Goal: Information Seeking & Learning: Learn about a topic

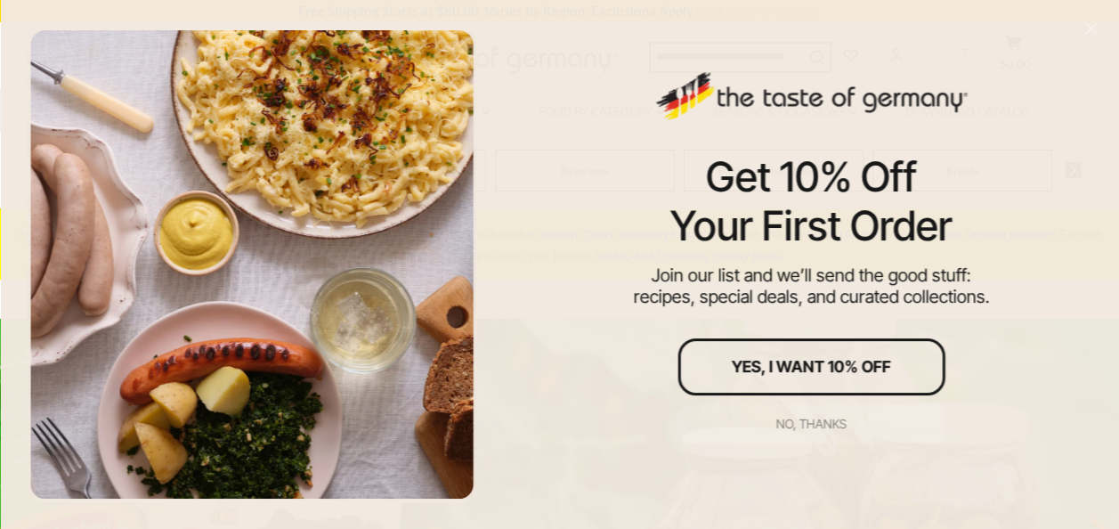
click at [826, 422] on div "No, thanks" at bounding box center [812, 424] width 70 height 12
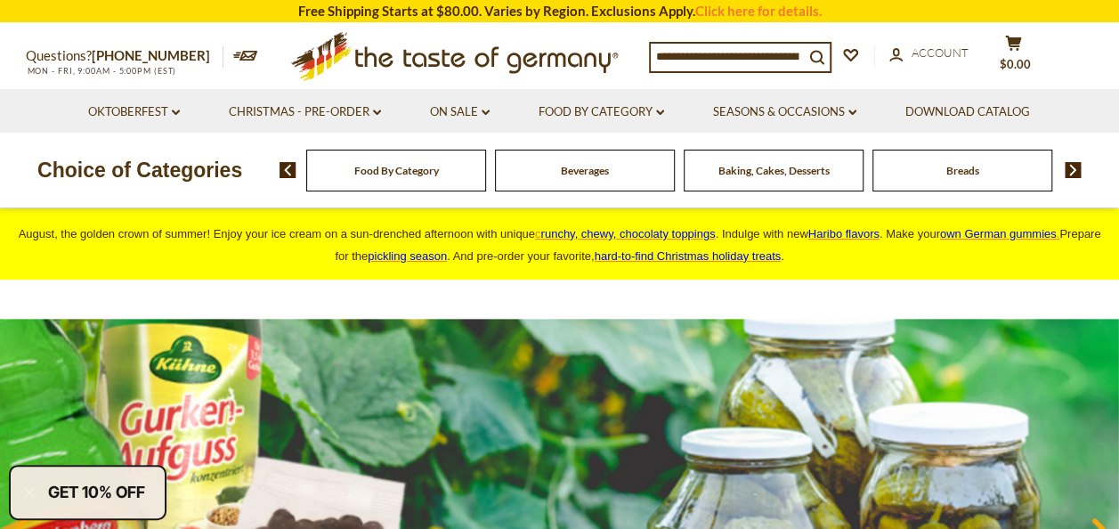
click at [486, 178] on div "Baking, Cakes, Desserts" at bounding box center [396, 171] width 180 height 42
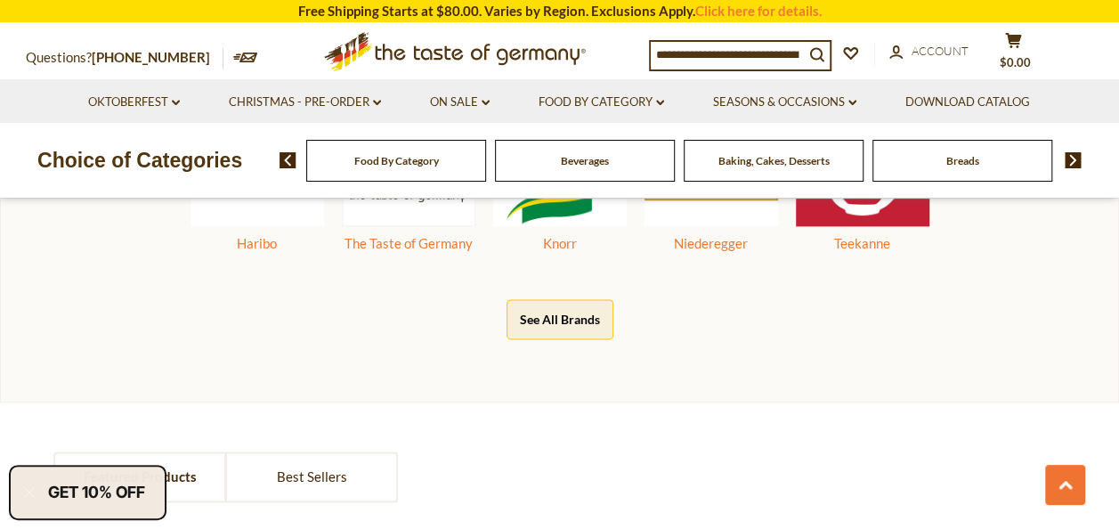
scroll to position [997, 0]
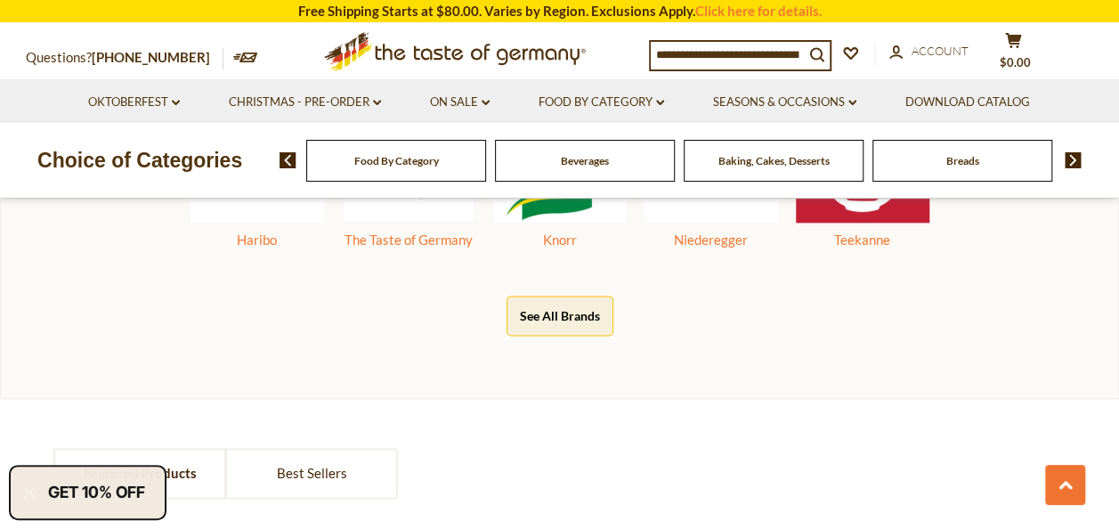
click at [546, 312] on button "See All Brands" at bounding box center [560, 316] width 107 height 40
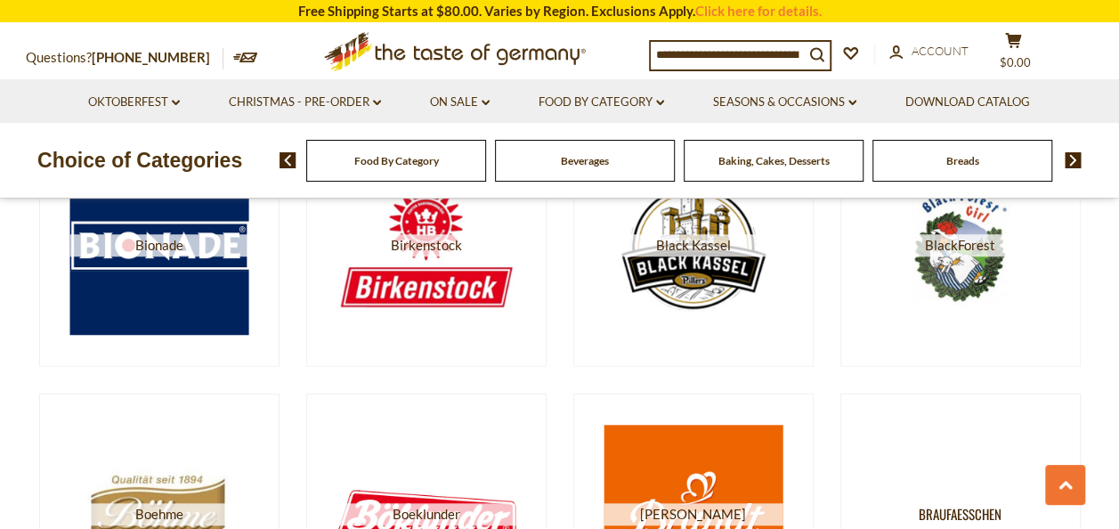
scroll to position [2209, 0]
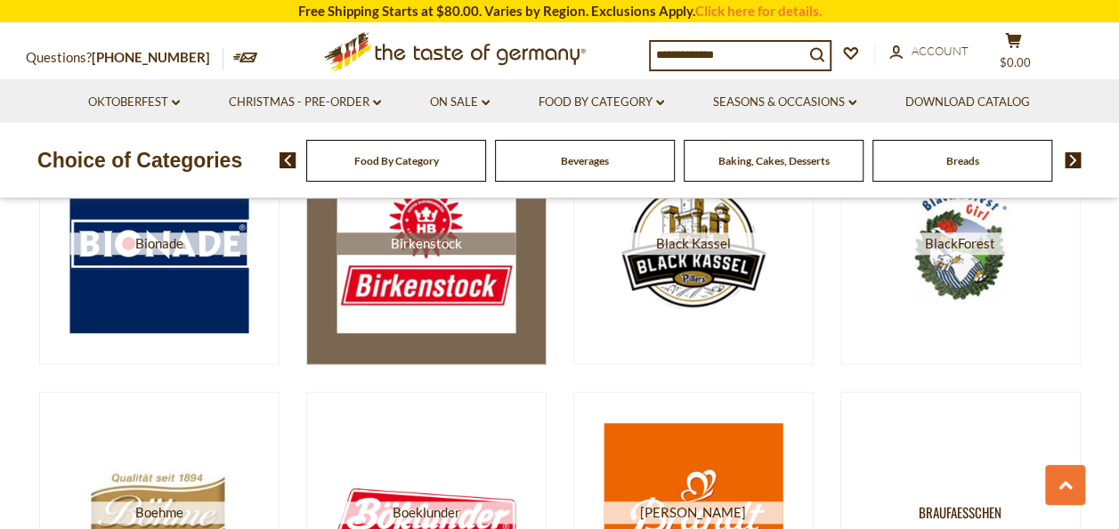
click at [415, 284] on img at bounding box center [426, 243] width 179 height 179
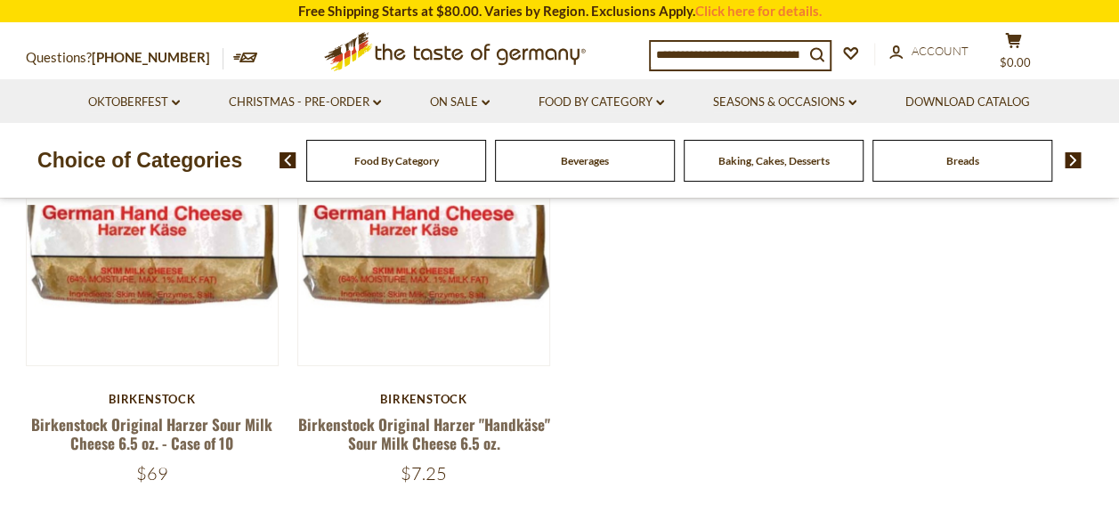
scroll to position [285, 0]
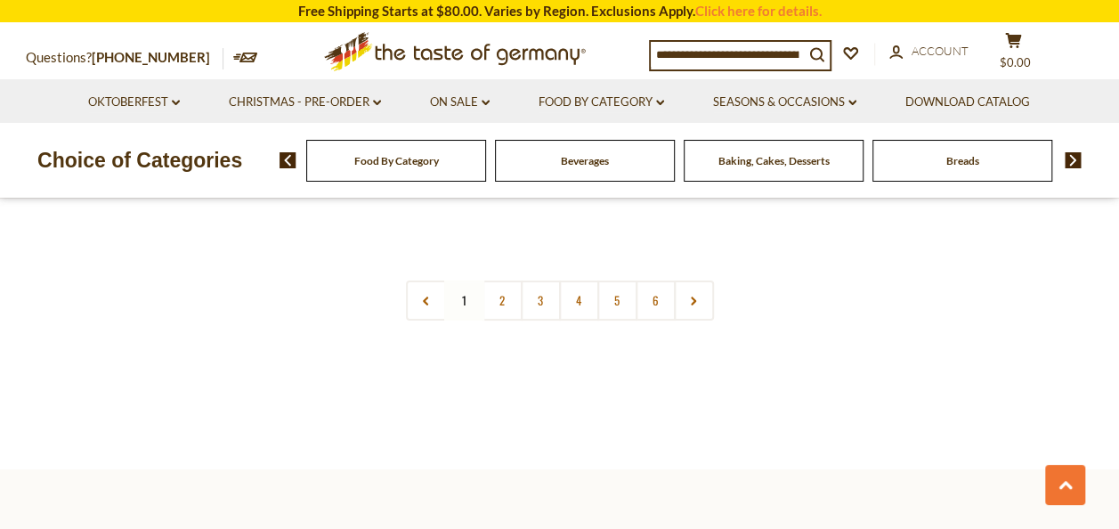
scroll to position [3455, 0]
click at [407, 164] on span "Food By Category" at bounding box center [396, 160] width 85 height 13
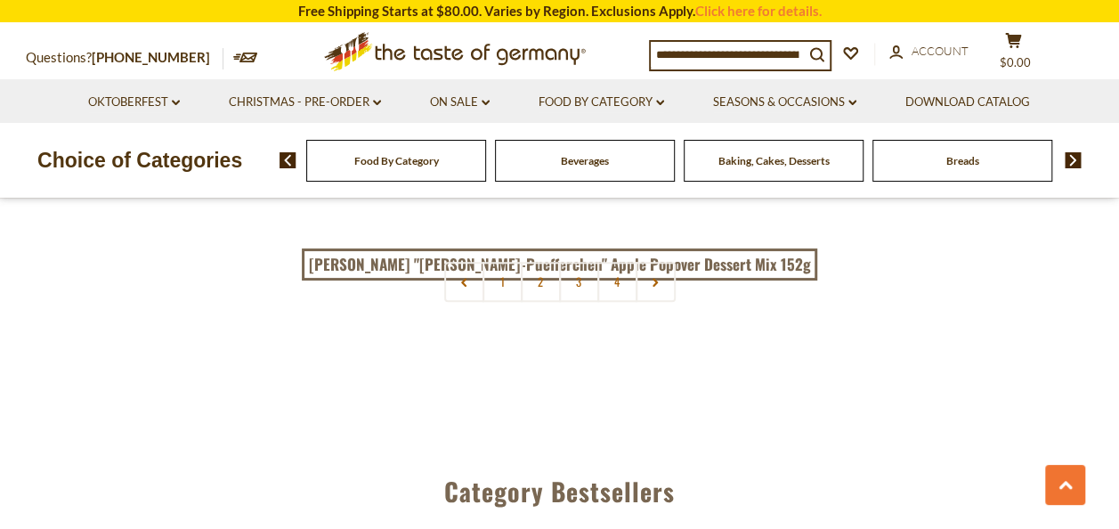
scroll to position [4132, 0]
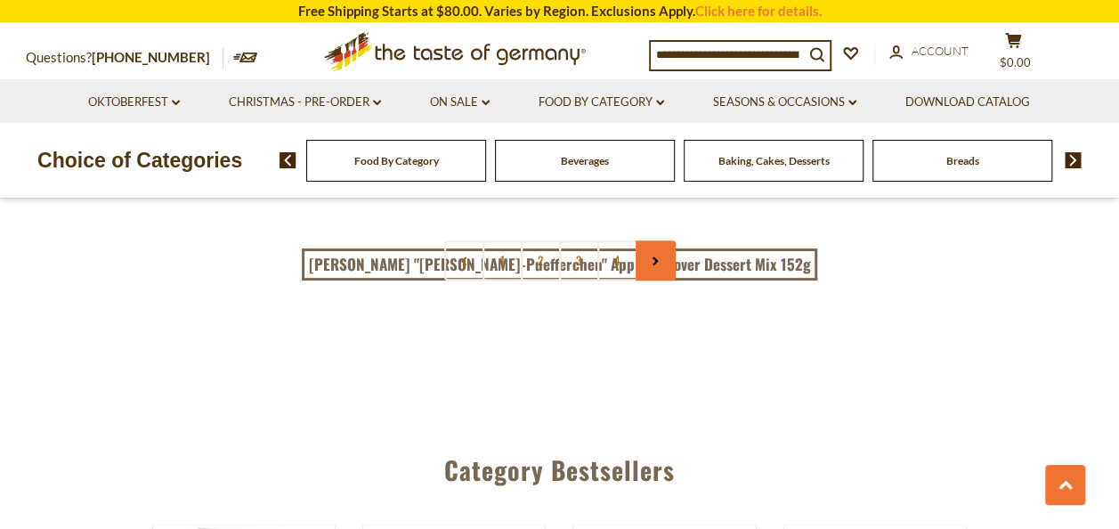
click at [659, 256] on icon at bounding box center [655, 260] width 11 height 9
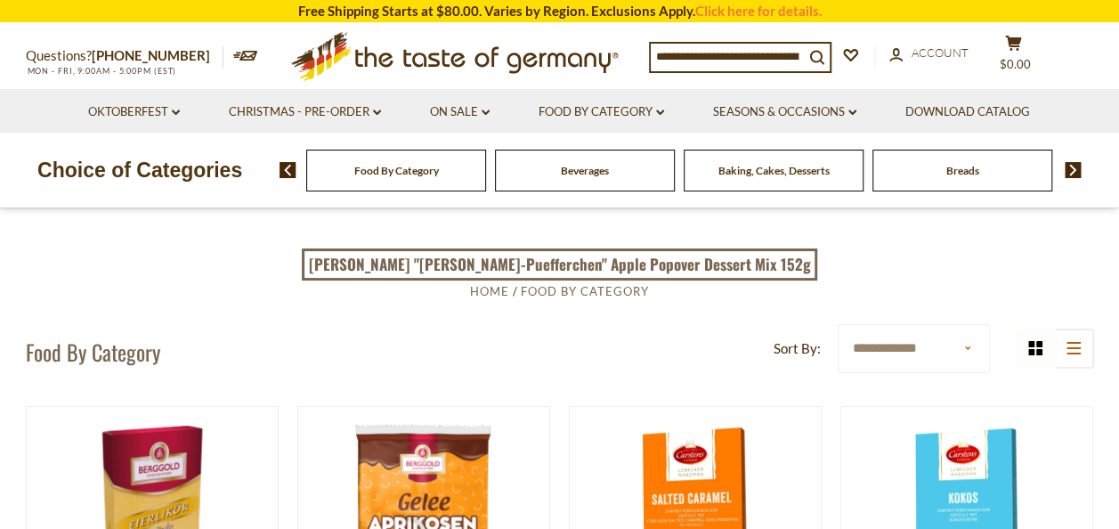
click at [721, 57] on input at bounding box center [727, 56] width 153 height 25
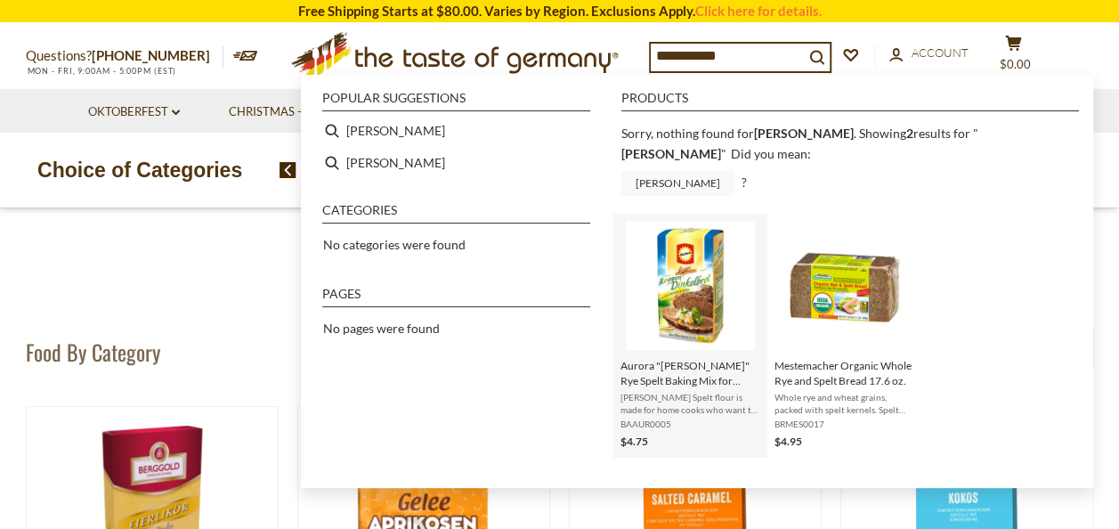
type input "**********"
click at [694, 307] on img "Instant Search Results" at bounding box center [690, 285] width 129 height 129
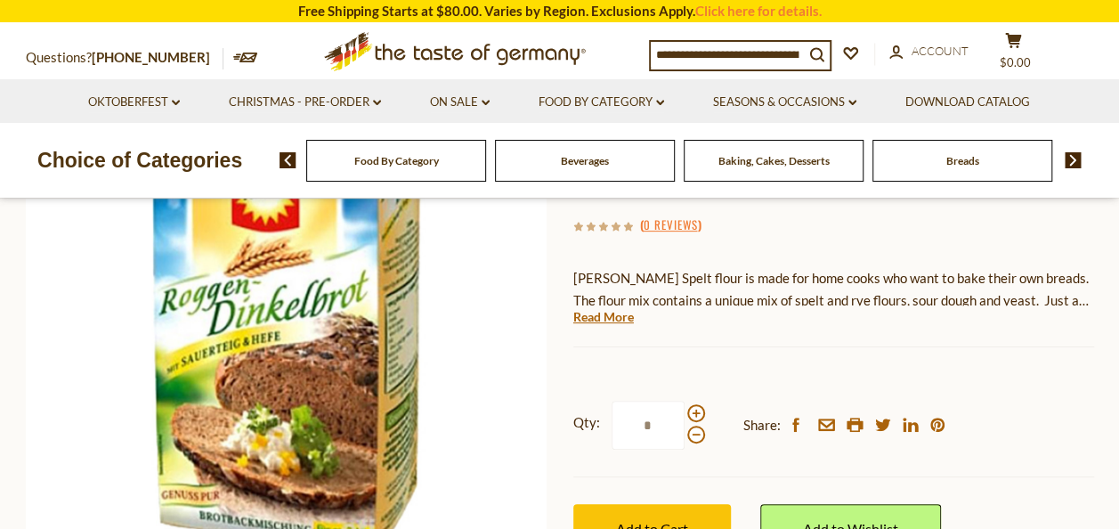
scroll to position [249, 0]
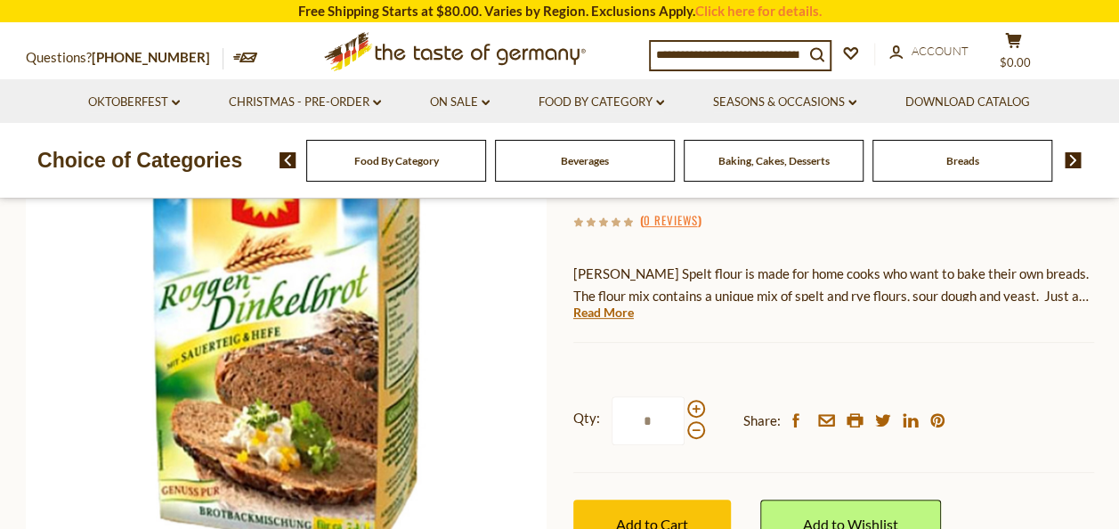
click at [597, 326] on div "Current stock: 0" at bounding box center [834, 329] width 521 height 12
click at [587, 315] on link "Read More" at bounding box center [604, 313] width 61 height 18
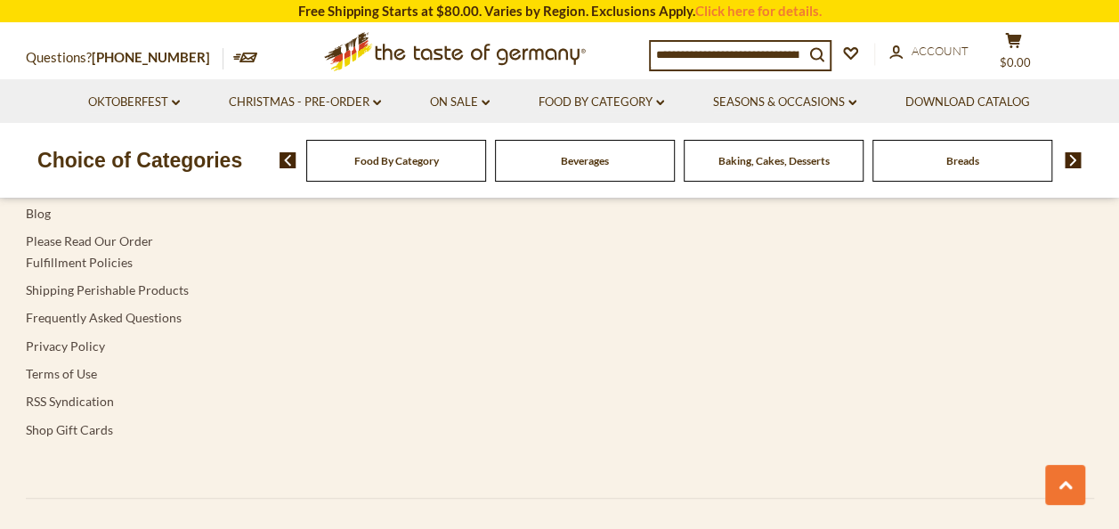
scroll to position [3616, 0]
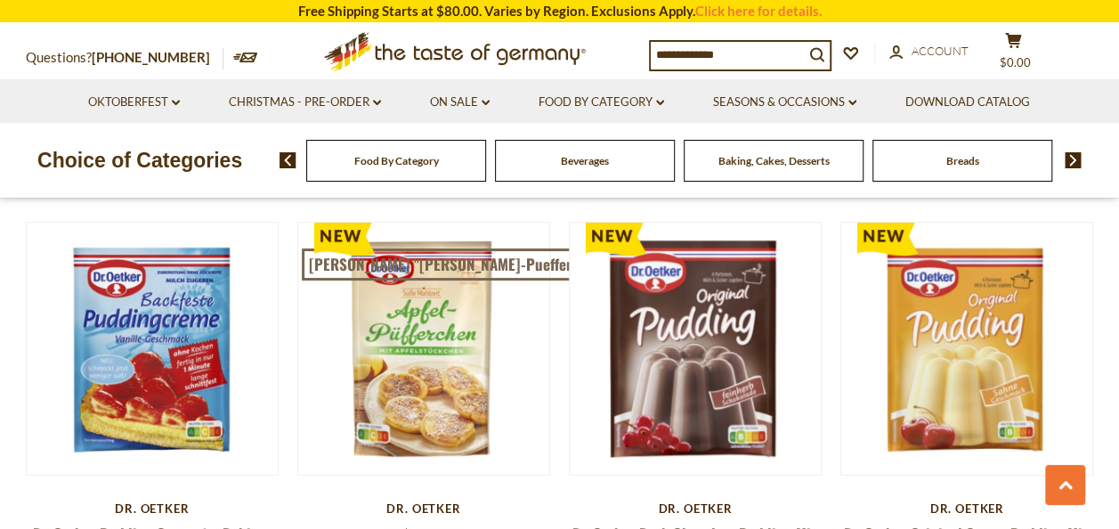
scroll to position [3705, 0]
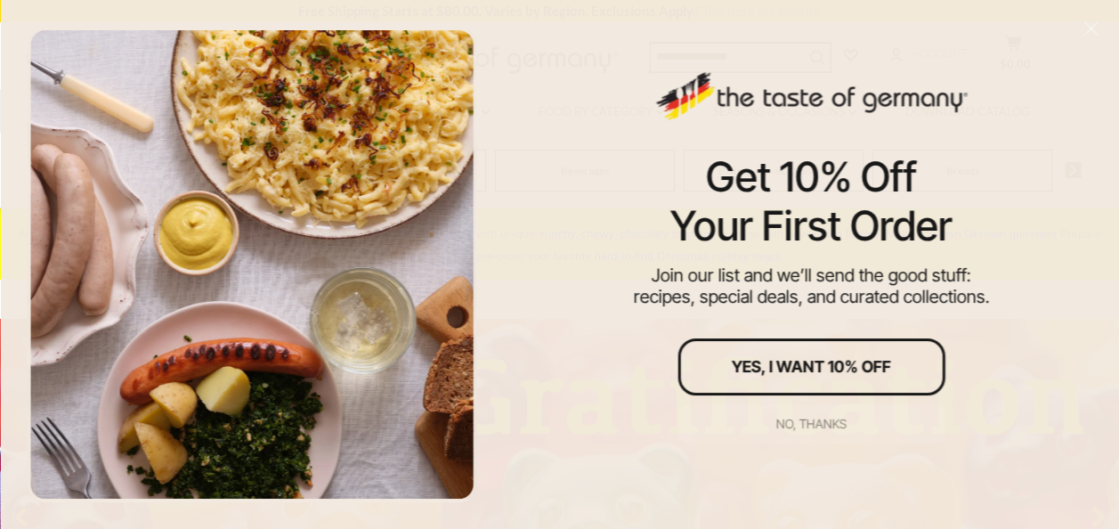
click at [804, 420] on div "No, thanks" at bounding box center [812, 424] width 70 height 12
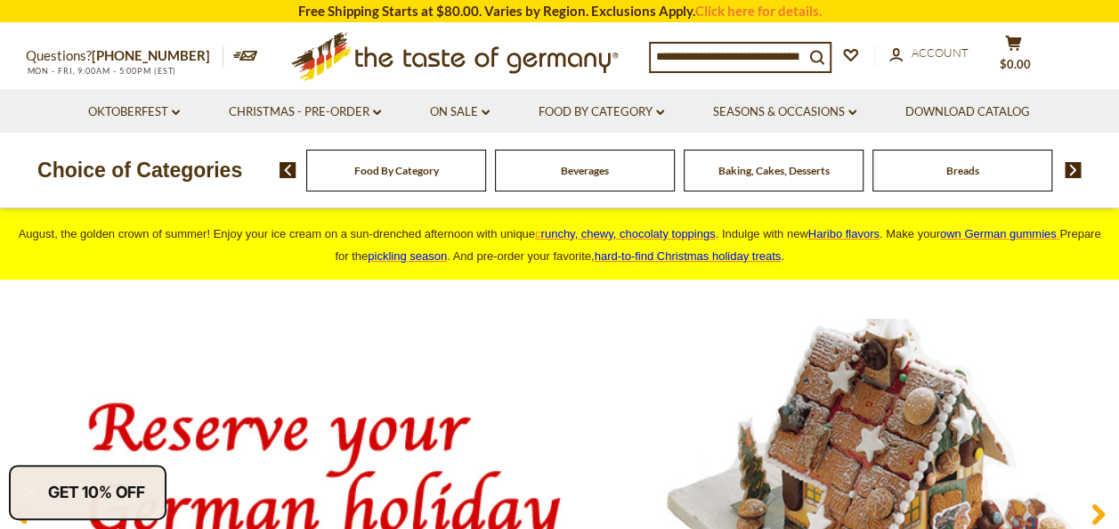
click at [704, 55] on input at bounding box center [727, 56] width 153 height 25
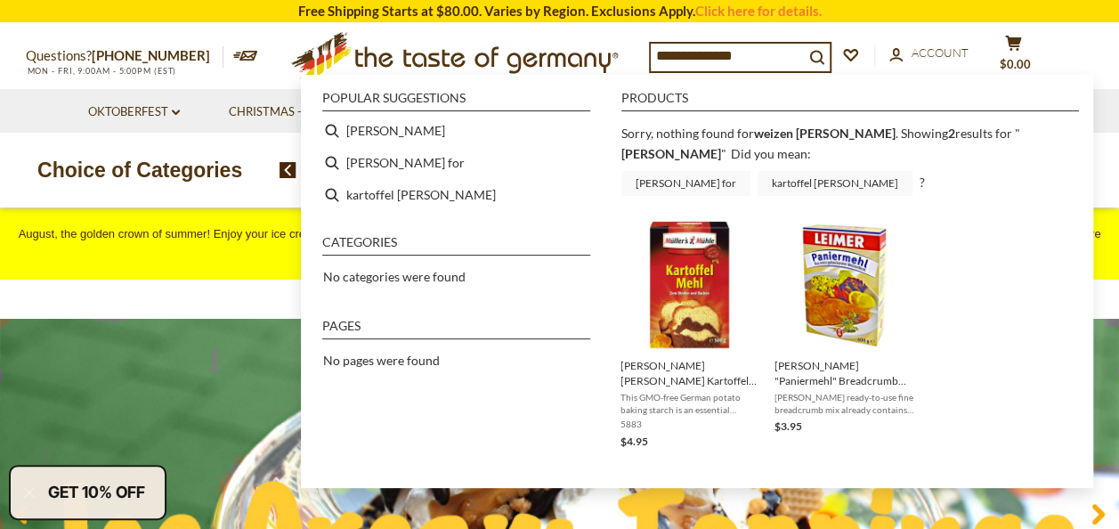
scroll to position [462, 0]
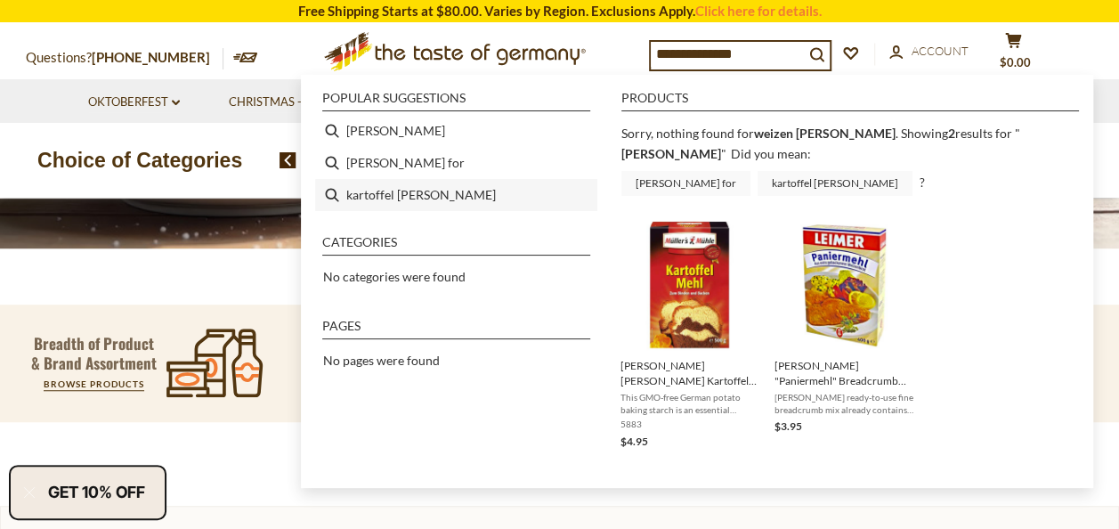
type input "**********"
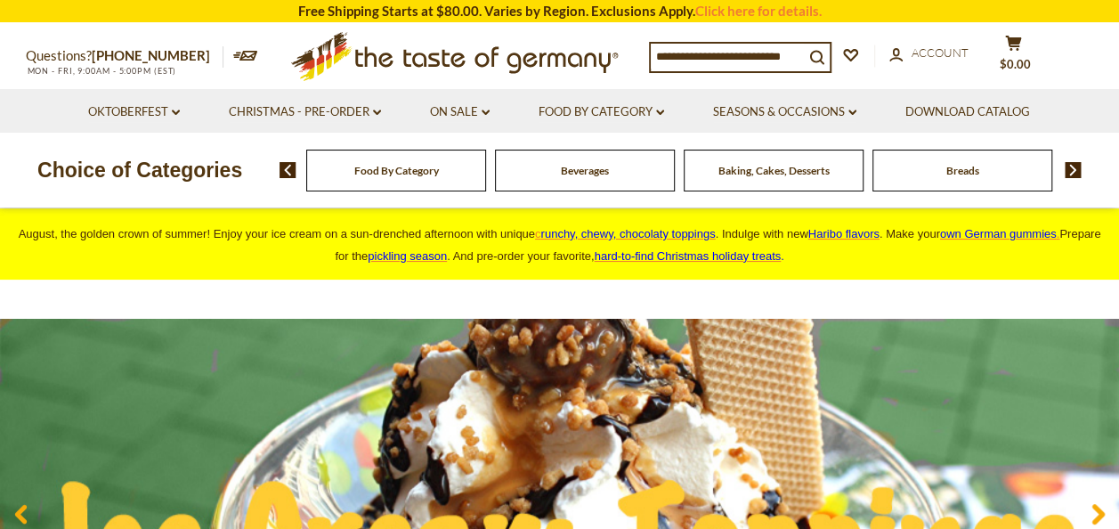
click at [956, 175] on span "Breads" at bounding box center [963, 170] width 33 height 13
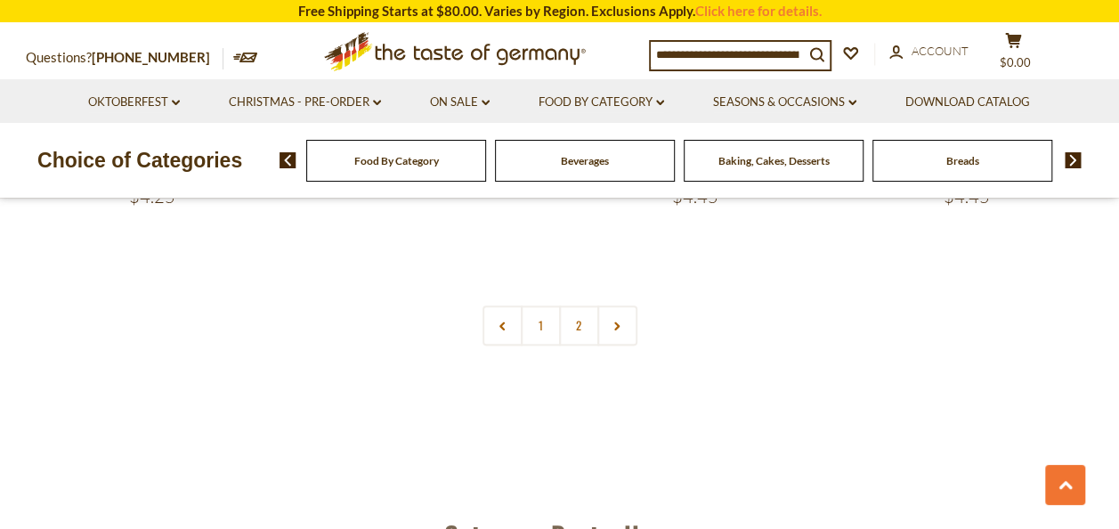
scroll to position [4310, 0]
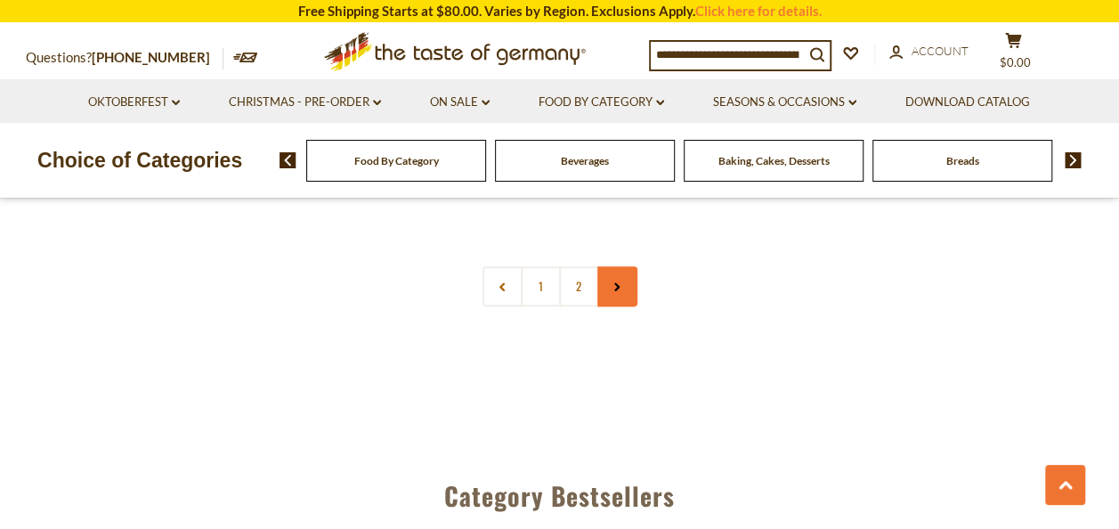
click at [620, 280] on link at bounding box center [618, 286] width 40 height 40
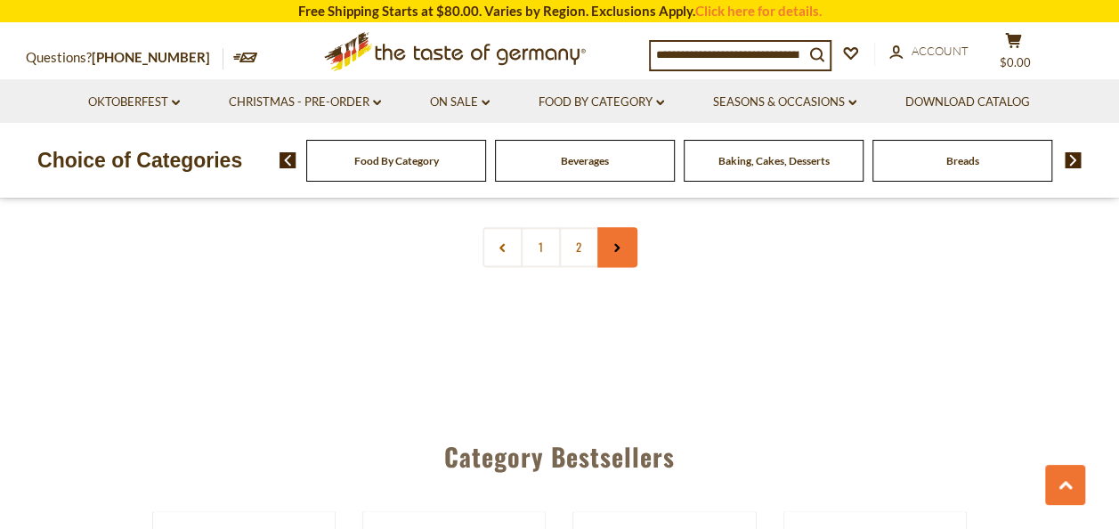
scroll to position [4346, 0]
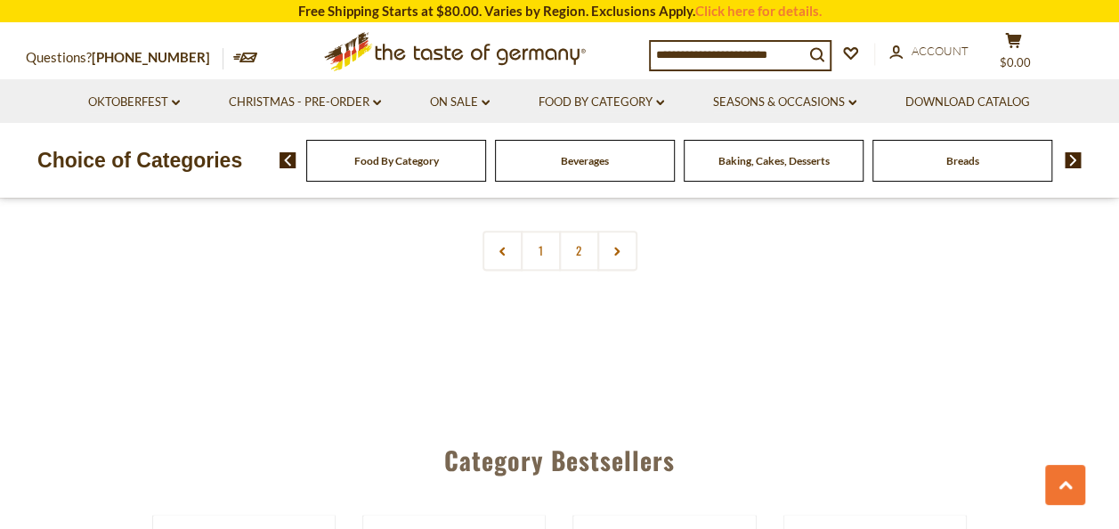
click at [667, 53] on input at bounding box center [727, 54] width 153 height 25
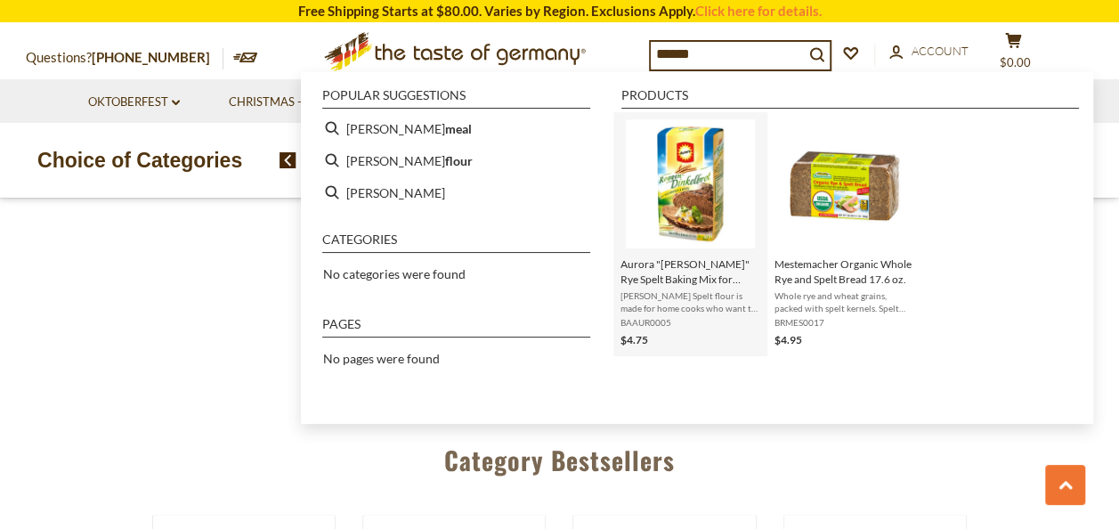
type input "******"
click at [696, 172] on img "Instant Search Results" at bounding box center [690, 183] width 129 height 129
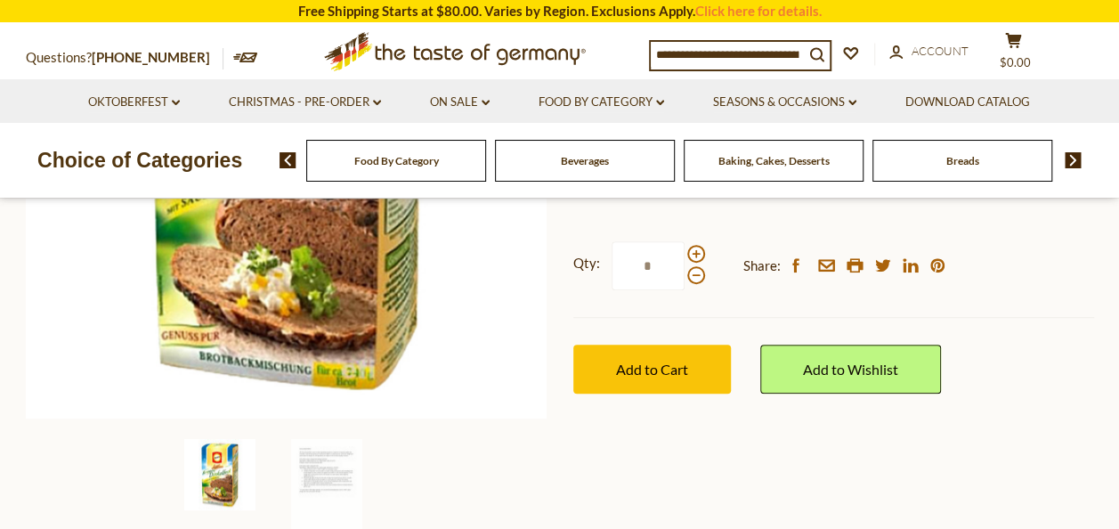
scroll to position [534, 0]
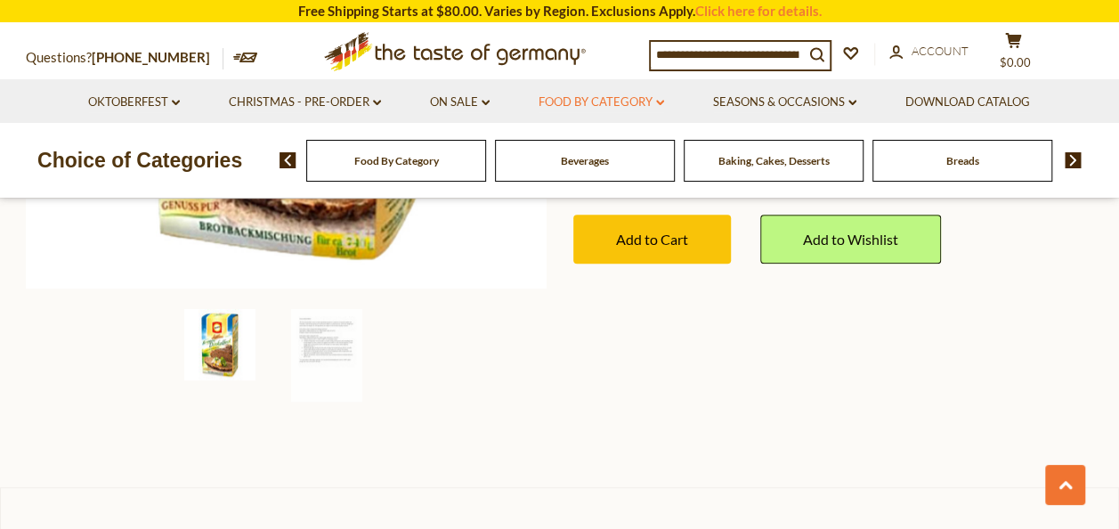
click at [618, 94] on link "Food By Category dropdown_arrow" at bounding box center [602, 103] width 126 height 20
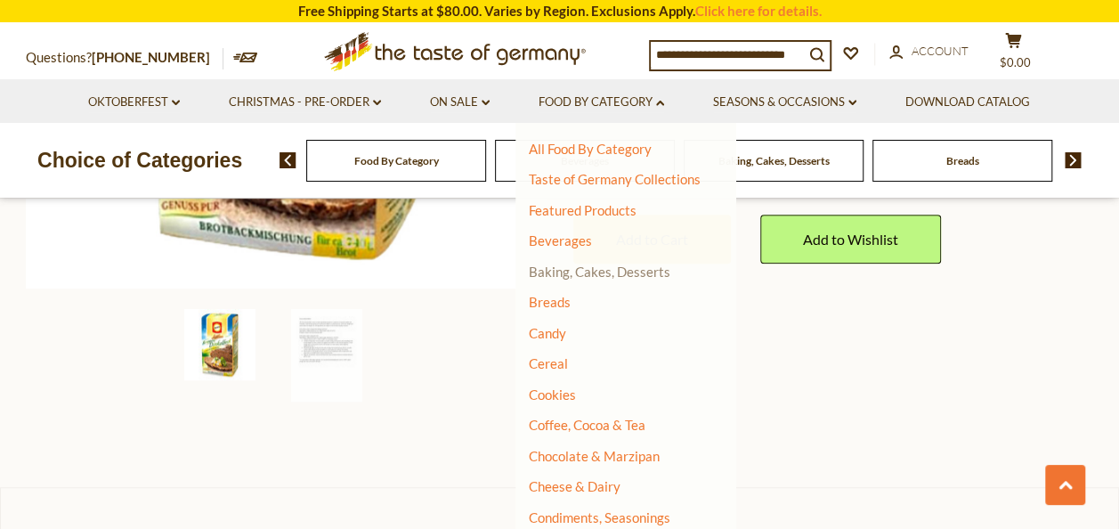
click at [609, 270] on link "Baking, Cakes, Desserts" at bounding box center [600, 272] width 142 height 16
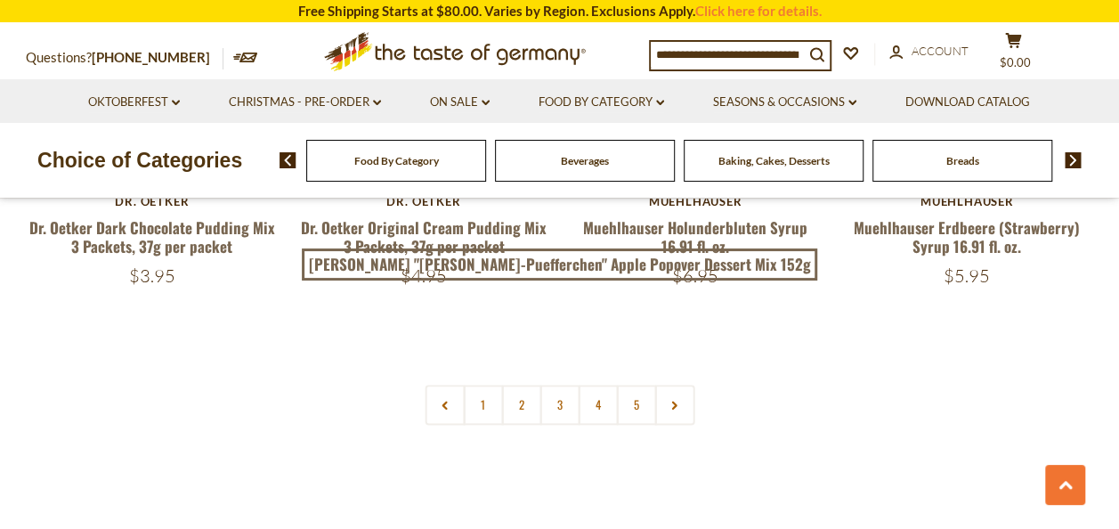
scroll to position [4239, 0]
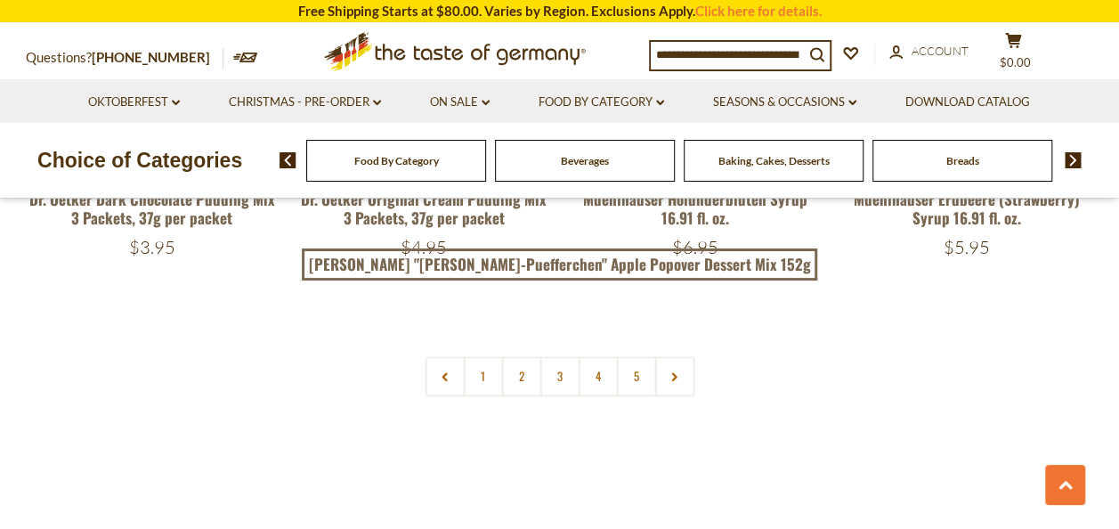
click at [681, 50] on input at bounding box center [727, 54] width 153 height 25
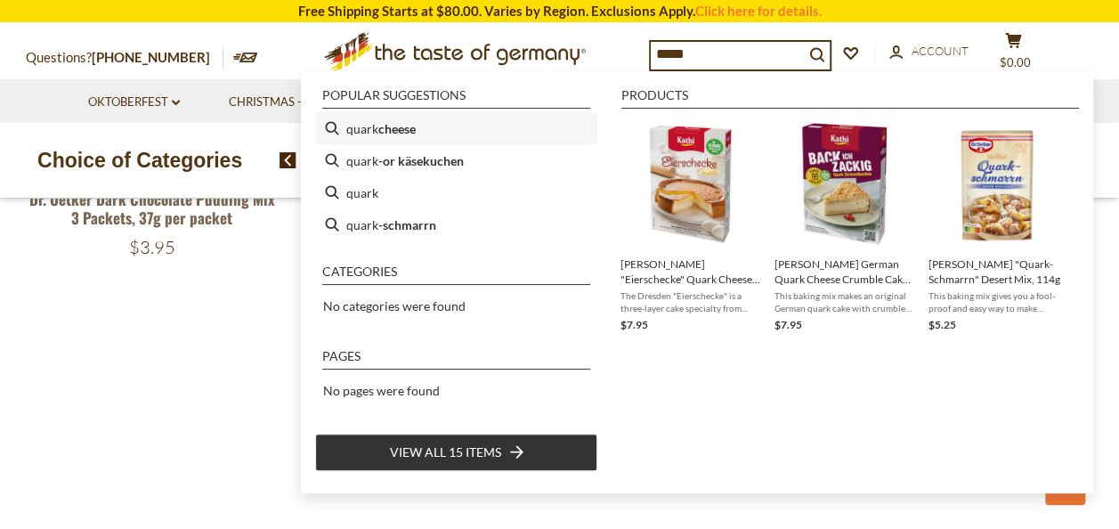
click at [413, 133] on b "cheese" at bounding box center [396, 128] width 37 height 20
type input "**********"
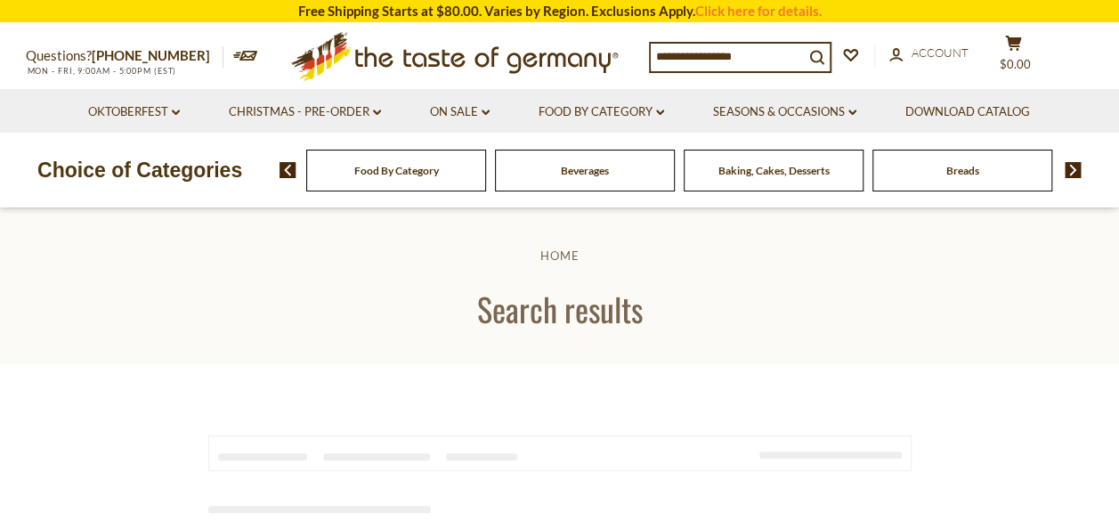
type input "**********"
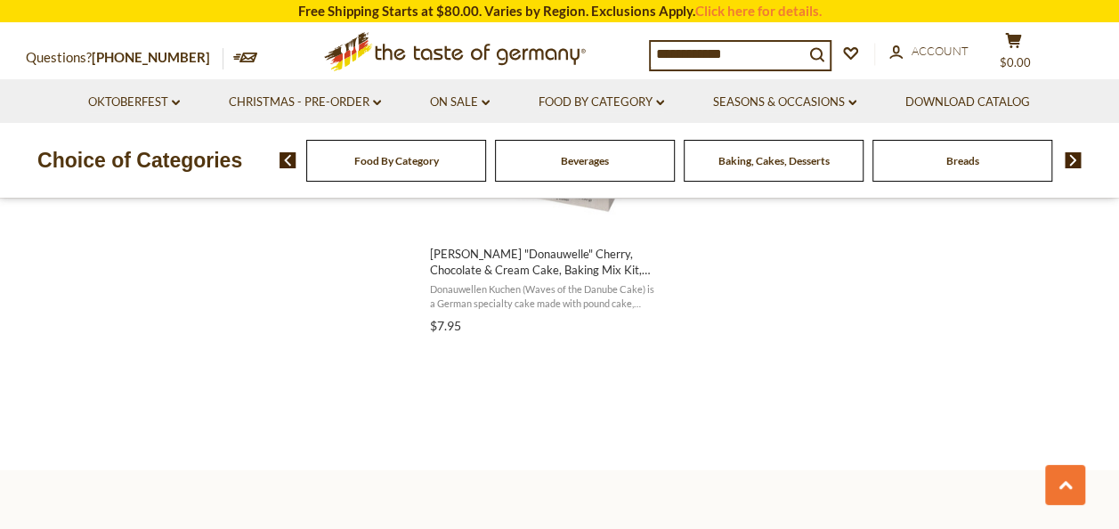
scroll to position [2137, 0]
click at [310, 98] on link "Christmas - PRE-ORDER dropdown_arrow" at bounding box center [305, 103] width 152 height 20
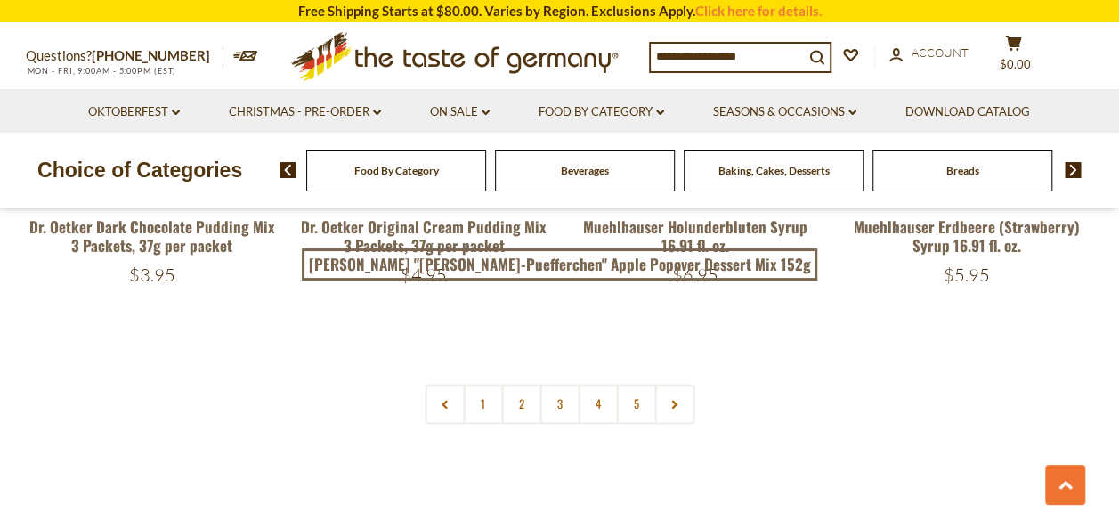
scroll to position [4239, 0]
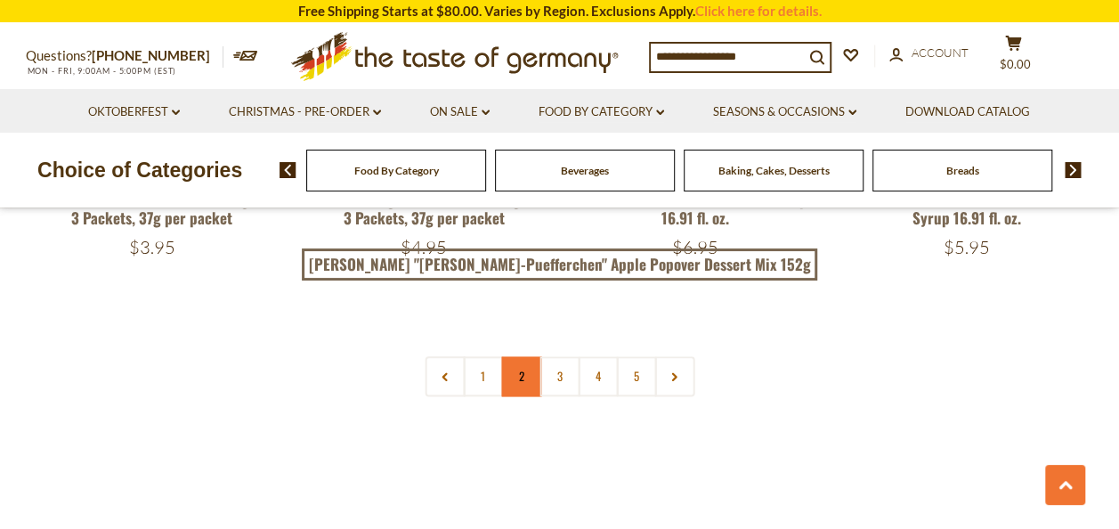
click at [525, 360] on link "2" at bounding box center [521, 376] width 40 height 40
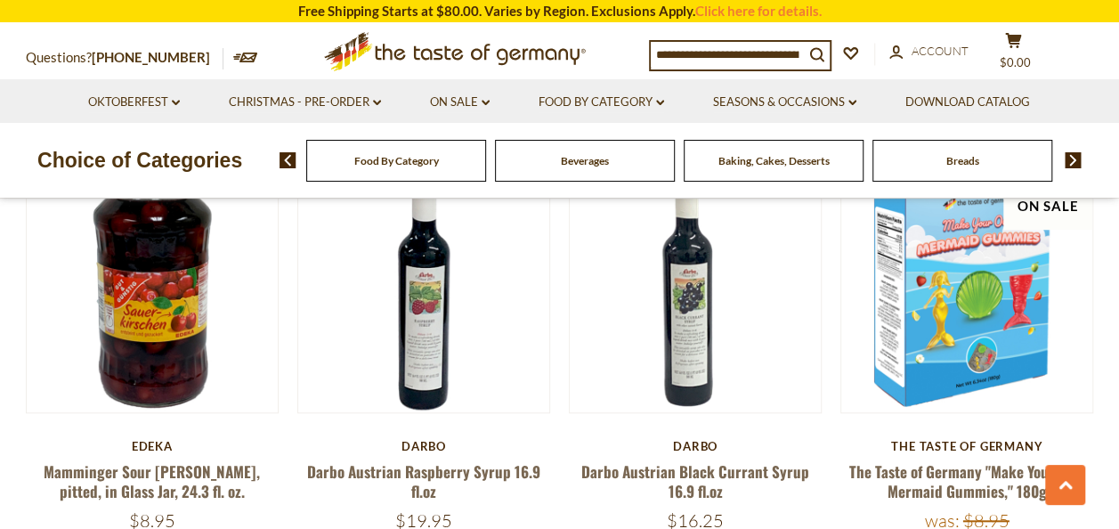
scroll to position [4130, 0]
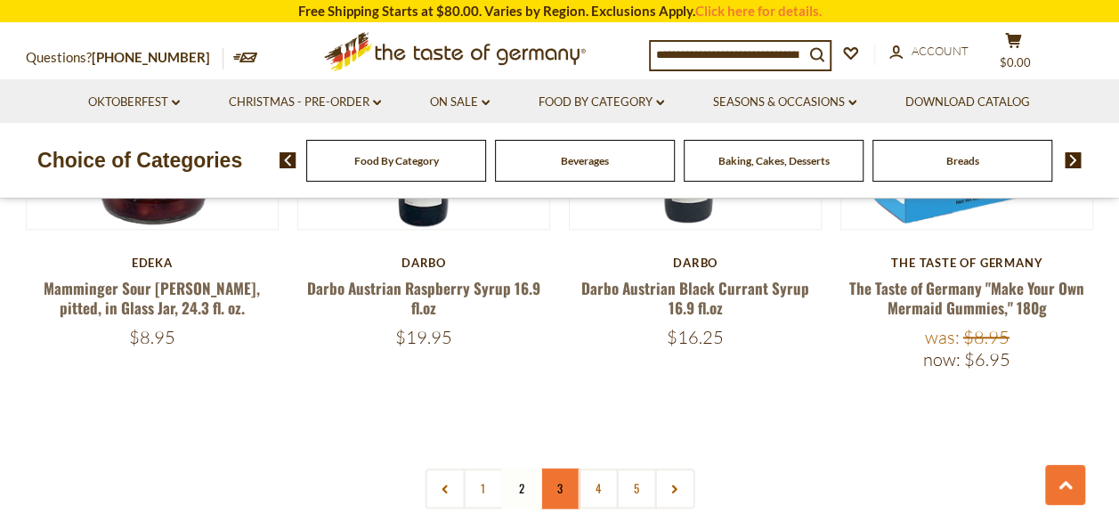
click at [557, 469] on link "3" at bounding box center [560, 488] width 40 height 40
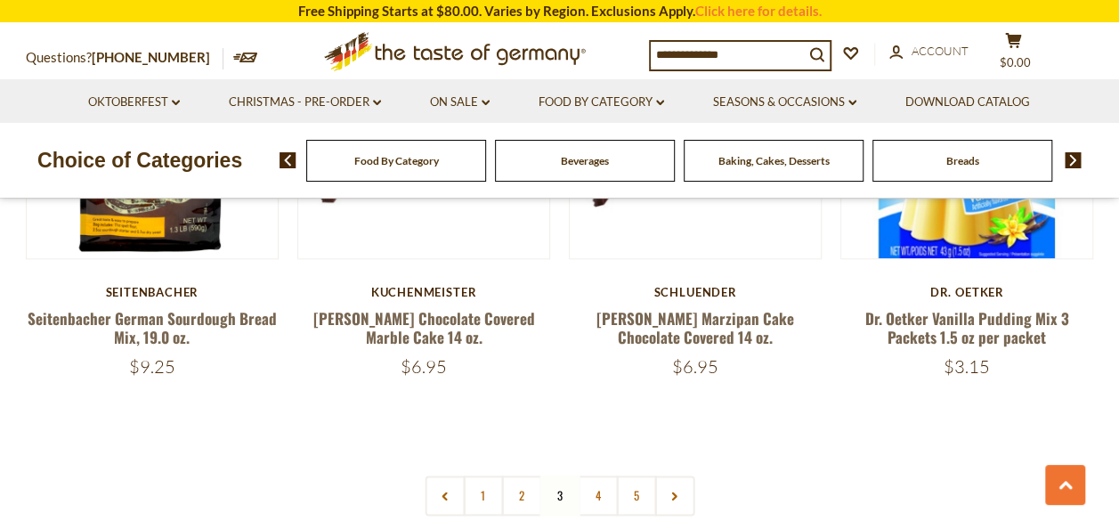
scroll to position [4166, 0]
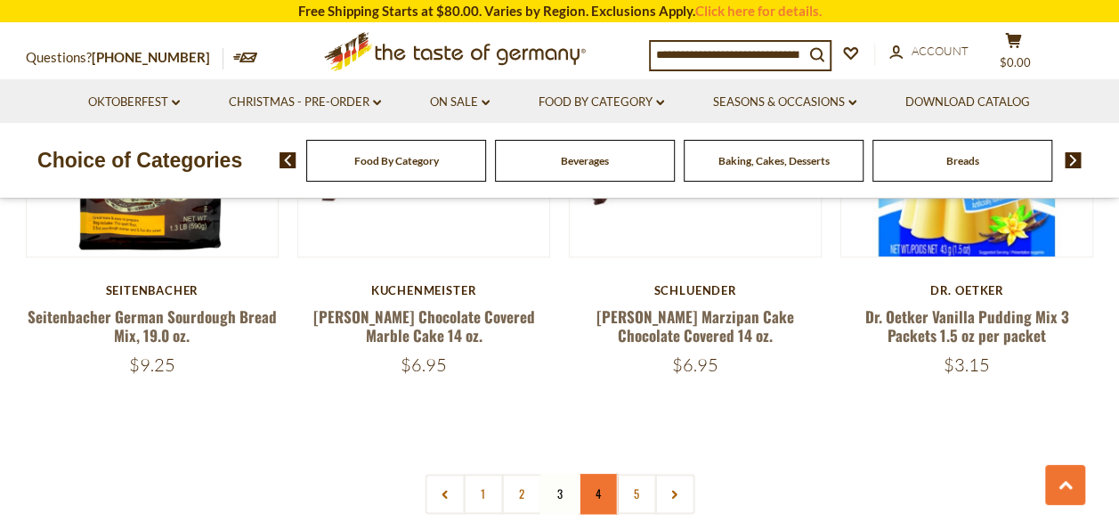
click at [600, 474] on link "4" at bounding box center [598, 494] width 40 height 40
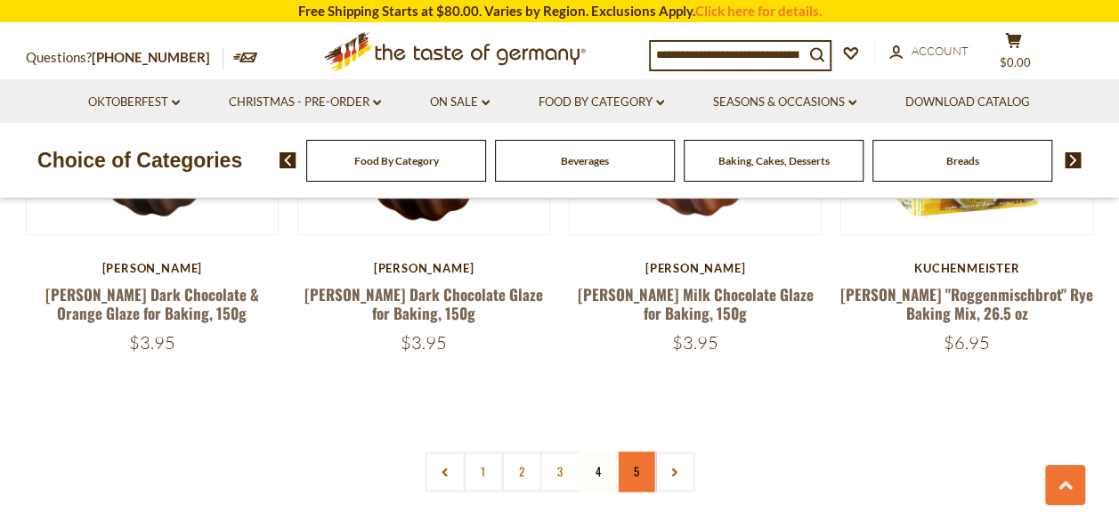
drag, startPoint x: 600, startPoint y: 470, endPoint x: 634, endPoint y: 448, distance: 40.5
click at [634, 452] on nav "1 2 3 4 5" at bounding box center [560, 472] width 270 height 40
click at [638, 459] on link "5" at bounding box center [636, 472] width 40 height 40
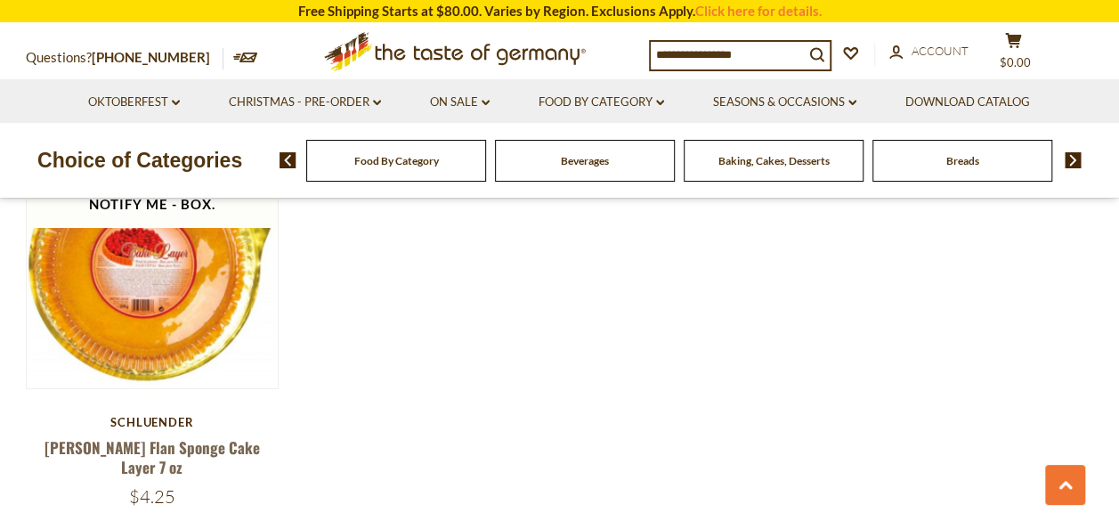
scroll to position [3347, 0]
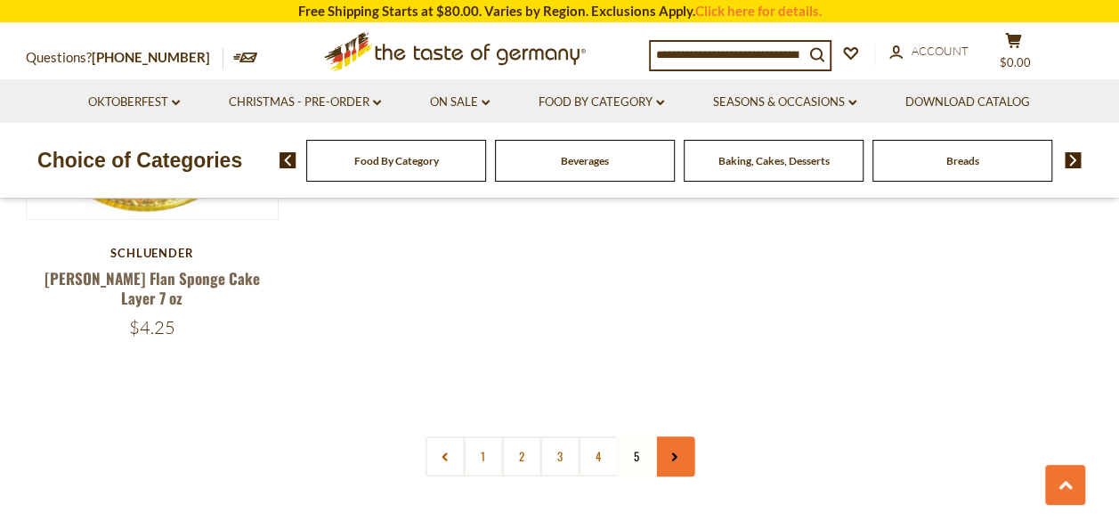
click at [672, 436] on link at bounding box center [675, 456] width 40 height 40
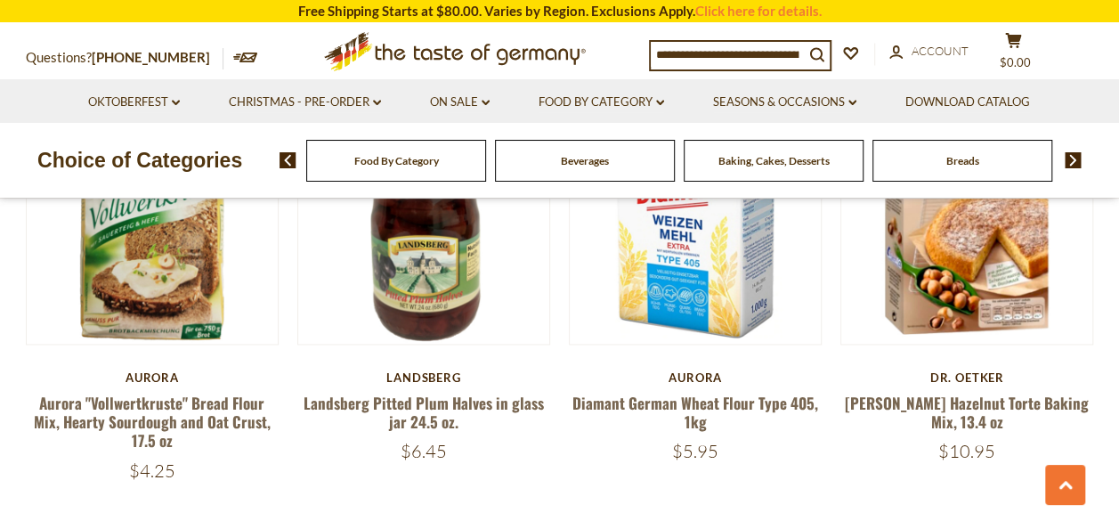
scroll to position [1069, 0]
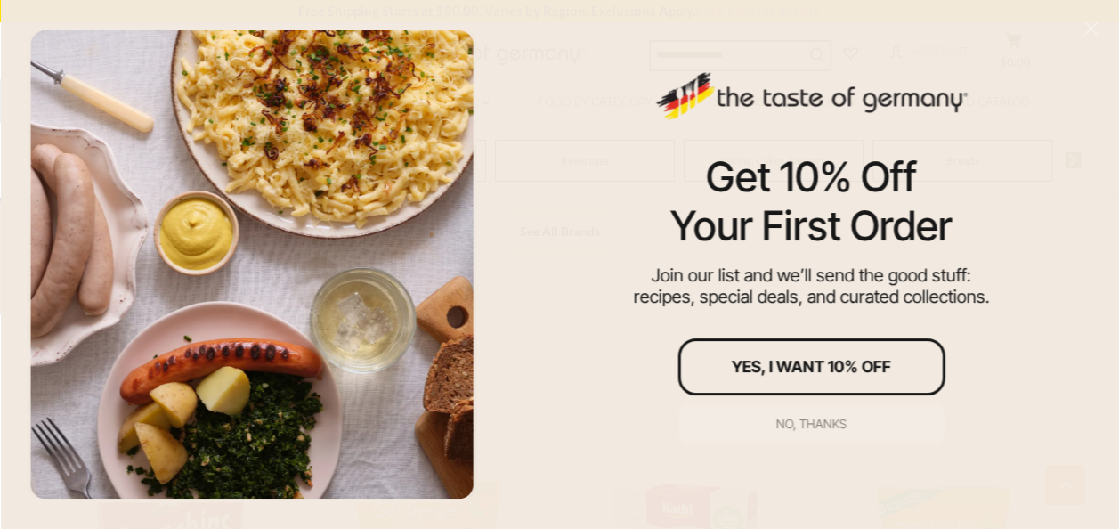
scroll to position [1090, 0]
click at [804, 419] on div "No, thanks" at bounding box center [812, 424] width 70 height 12
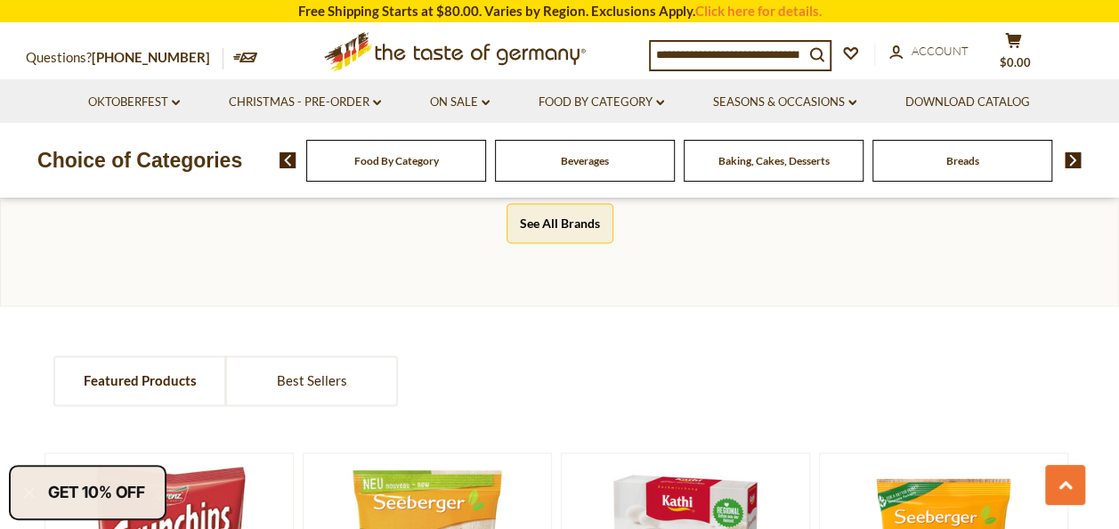
click at [965, 154] on span "Breads" at bounding box center [963, 160] width 33 height 13
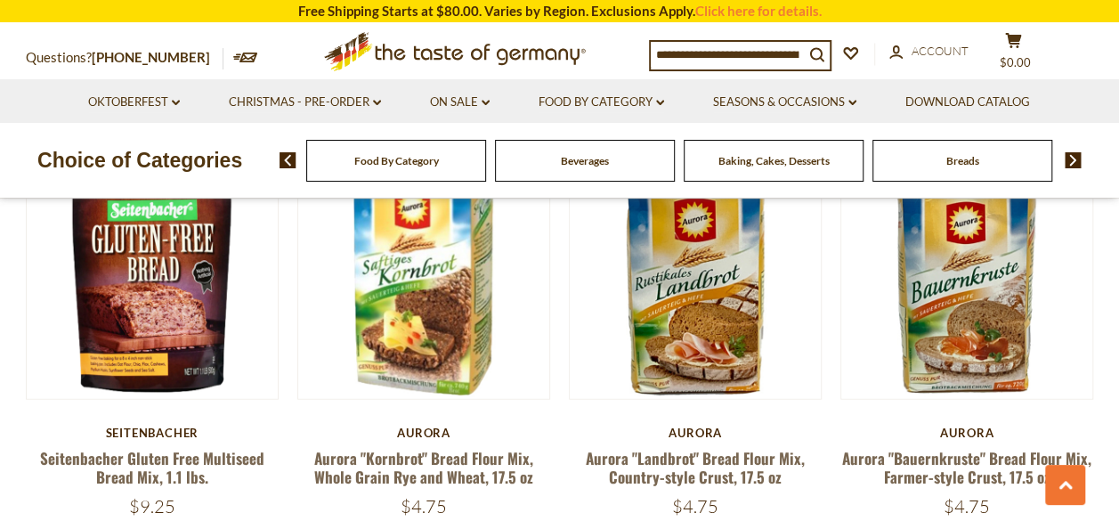
scroll to position [1827, 0]
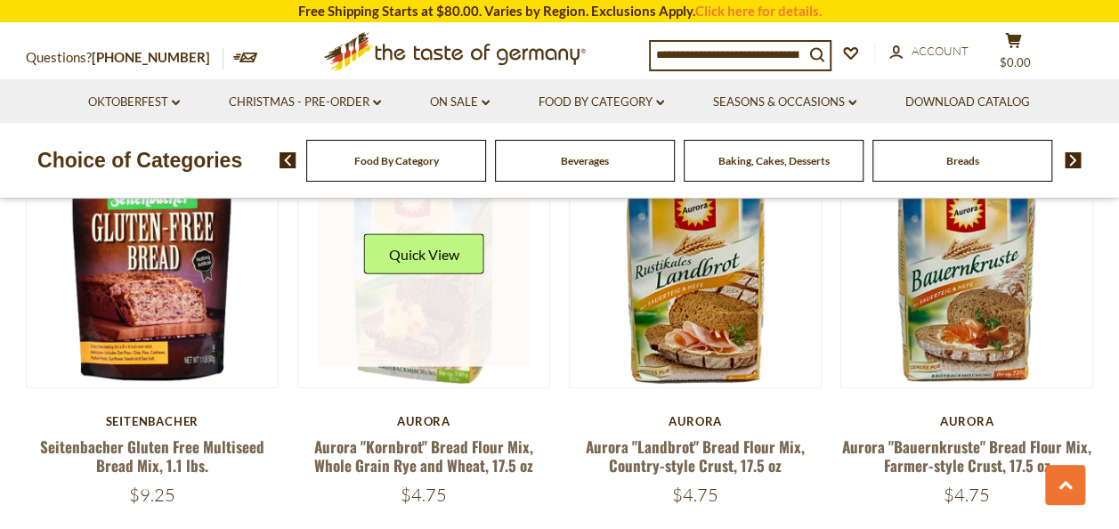
click at [390, 315] on link at bounding box center [424, 261] width 212 height 212
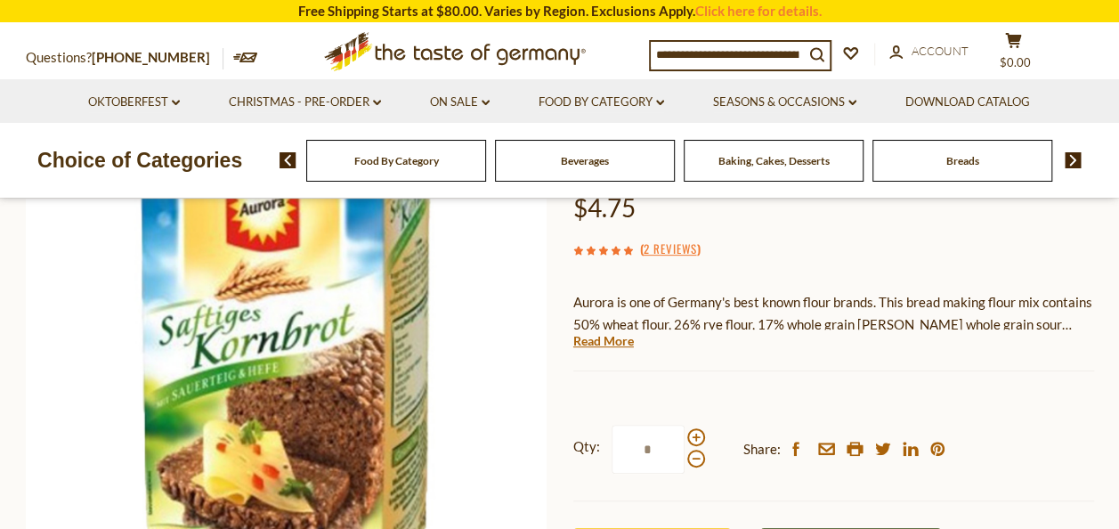
scroll to position [178, 0]
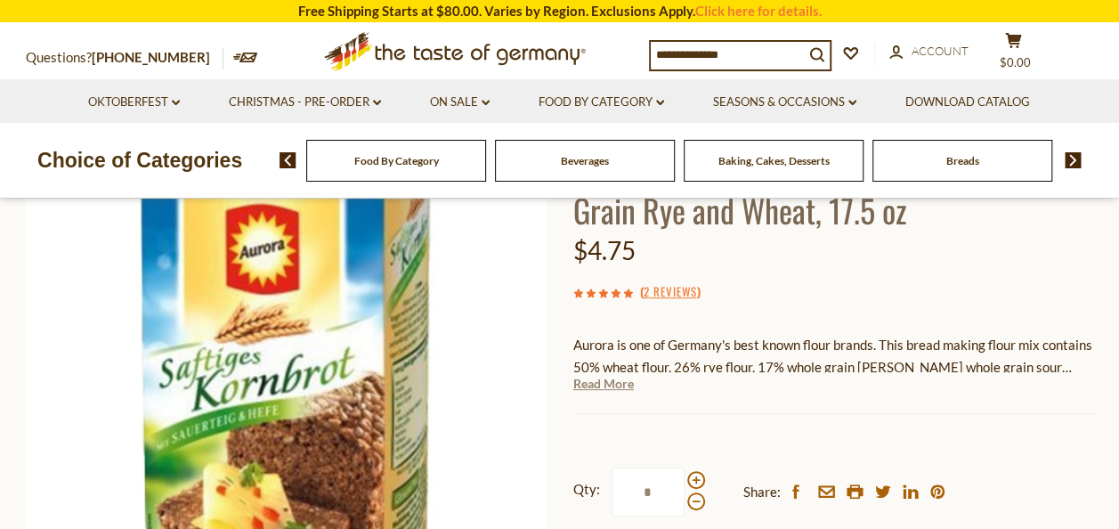
click at [606, 382] on link "Read More" at bounding box center [604, 384] width 61 height 18
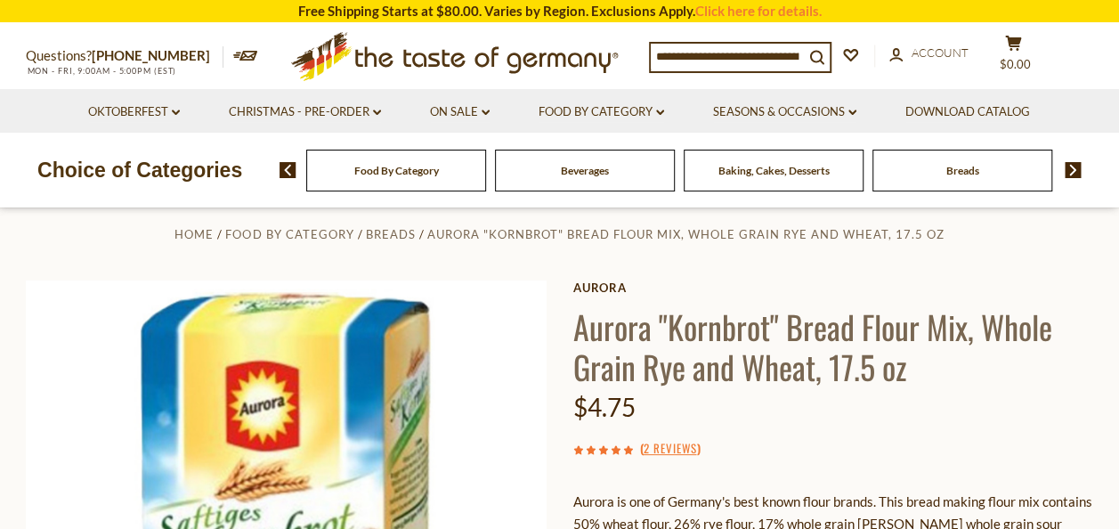
scroll to position [0, 0]
